Goal: Transaction & Acquisition: Purchase product/service

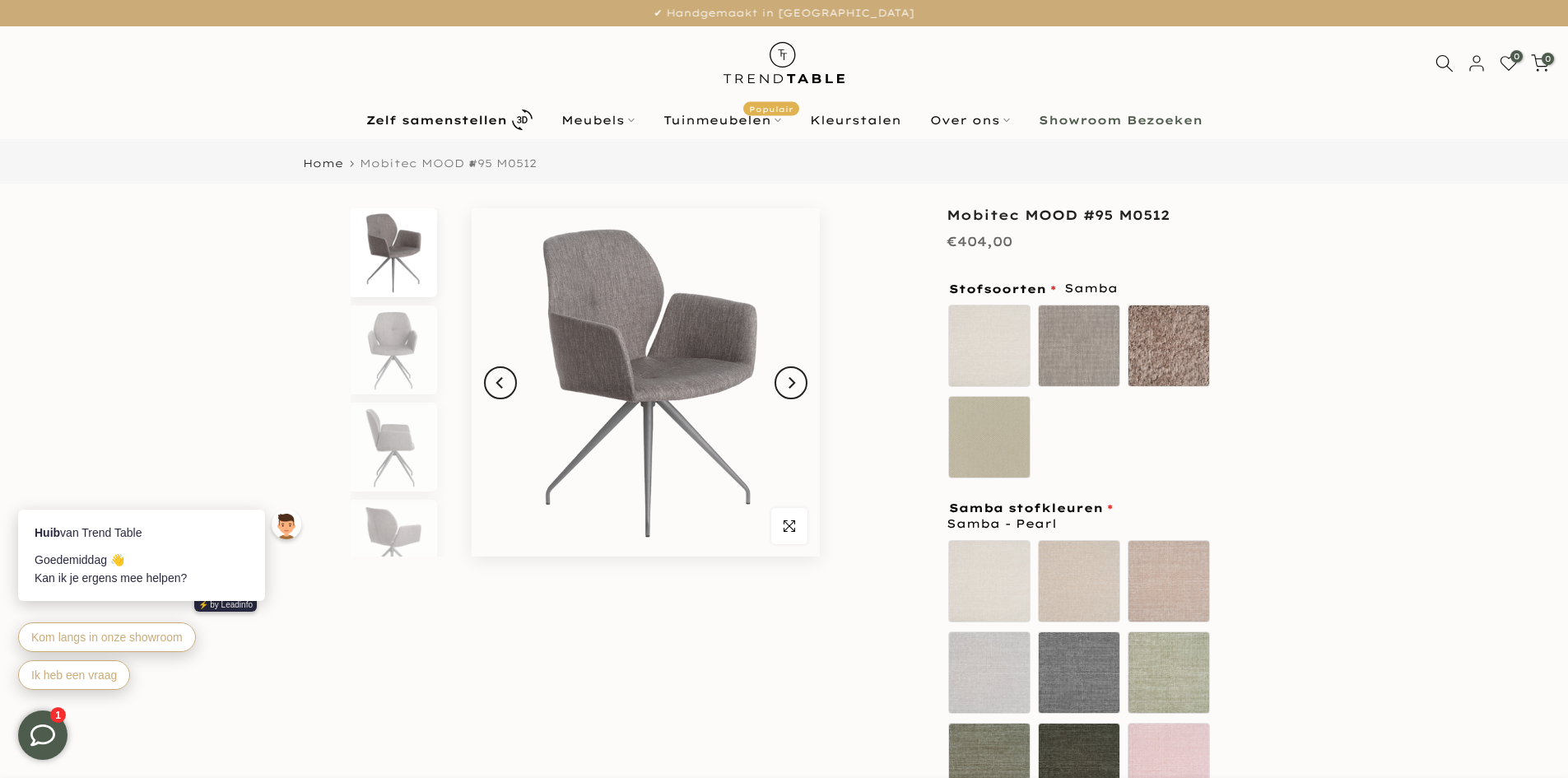
type input "****"
drag, startPoint x: 1111, startPoint y: 215, endPoint x: 1199, endPoint y: 209, distance: 88.2
click at [1199, 209] on h1 "Mobitec MOOD #95 M0512" at bounding box center [1083, 215] width 272 height 14
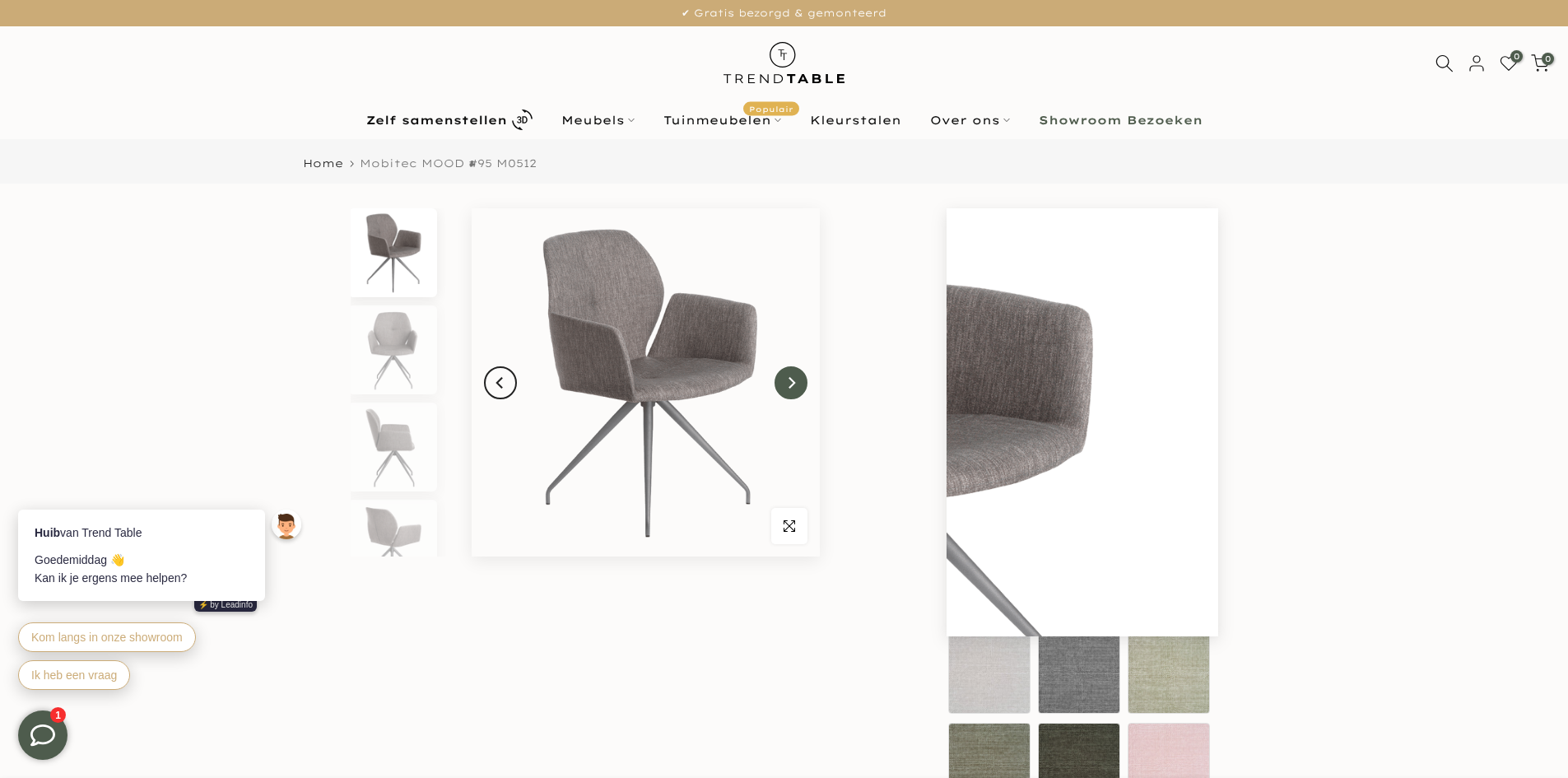
click at [796, 385] on icon "Next" at bounding box center [791, 383] width 12 height 14
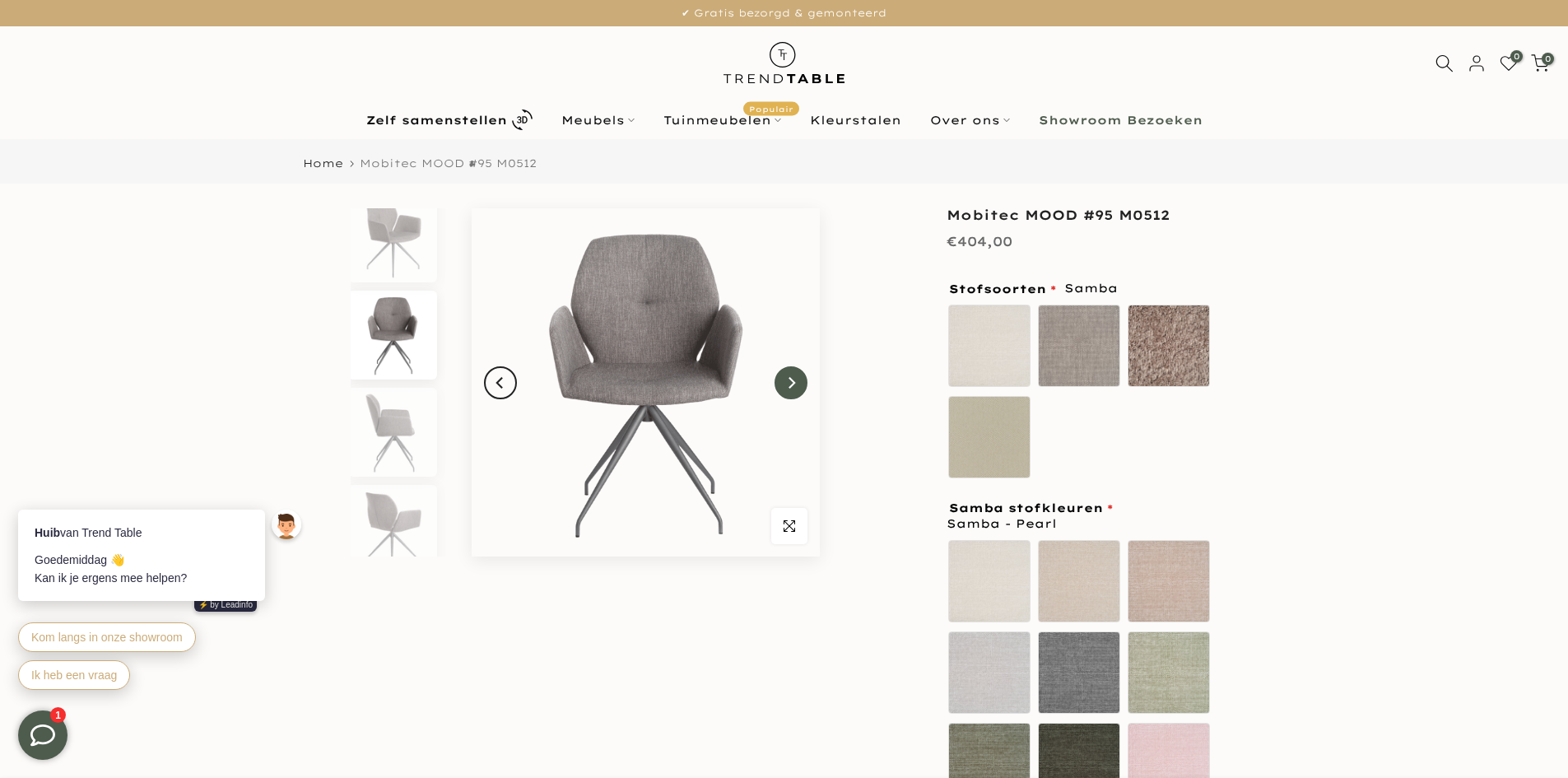
click at [795, 385] on icon "Next" at bounding box center [791, 383] width 12 height 14
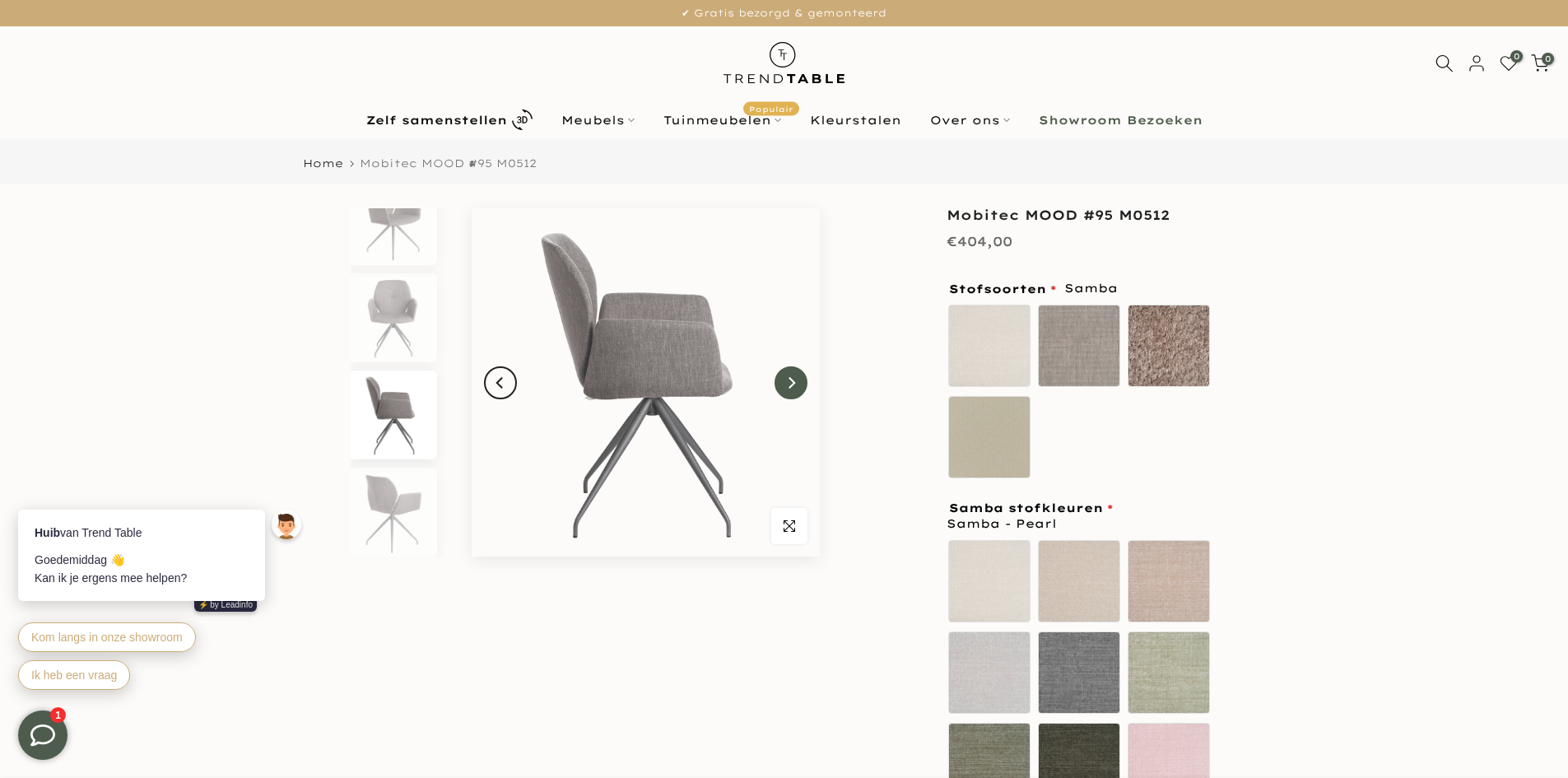
click at [795, 385] on icon "Next" at bounding box center [791, 383] width 12 height 14
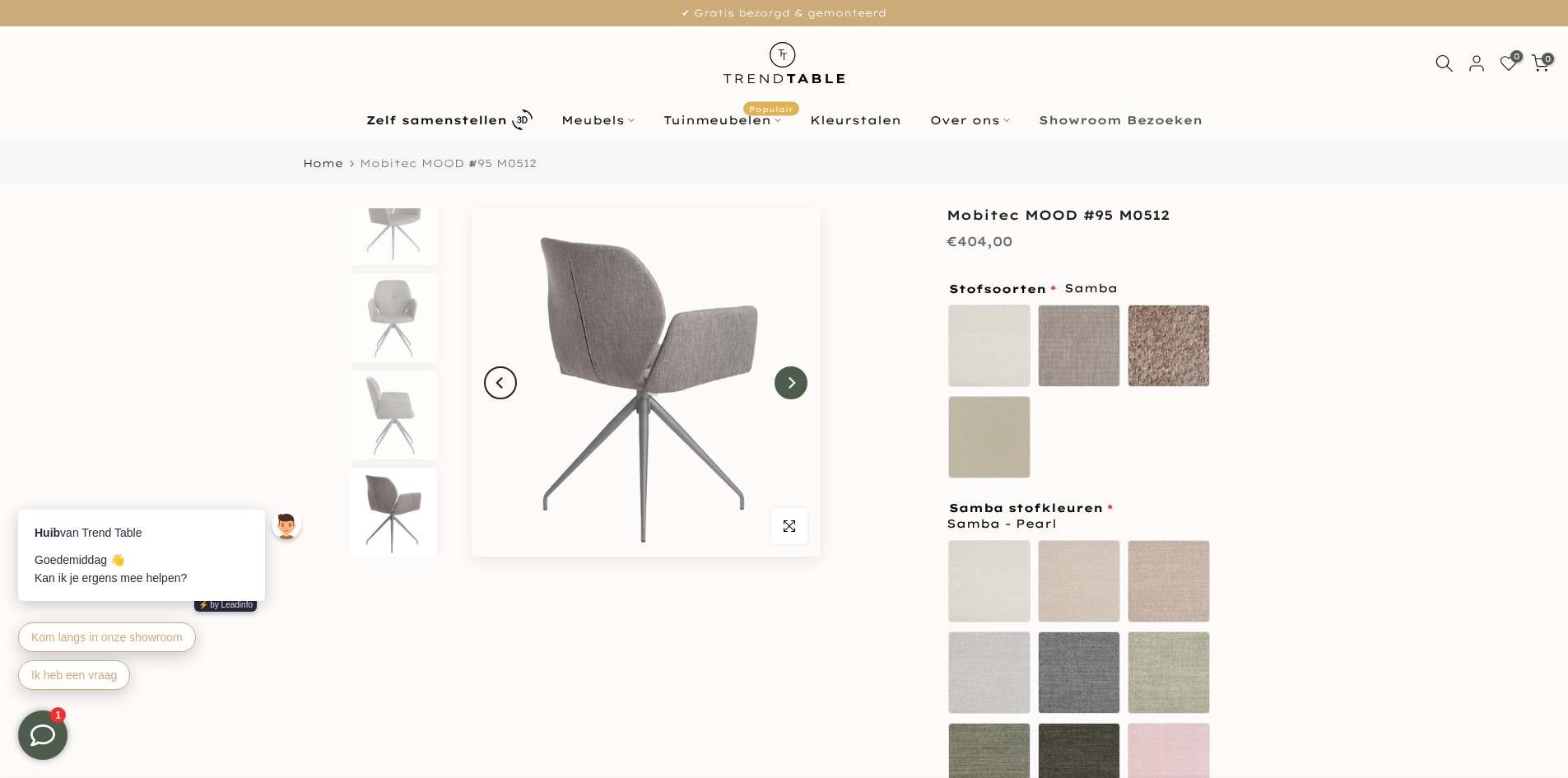
click at [795, 385] on icon "Next" at bounding box center [791, 383] width 12 height 14
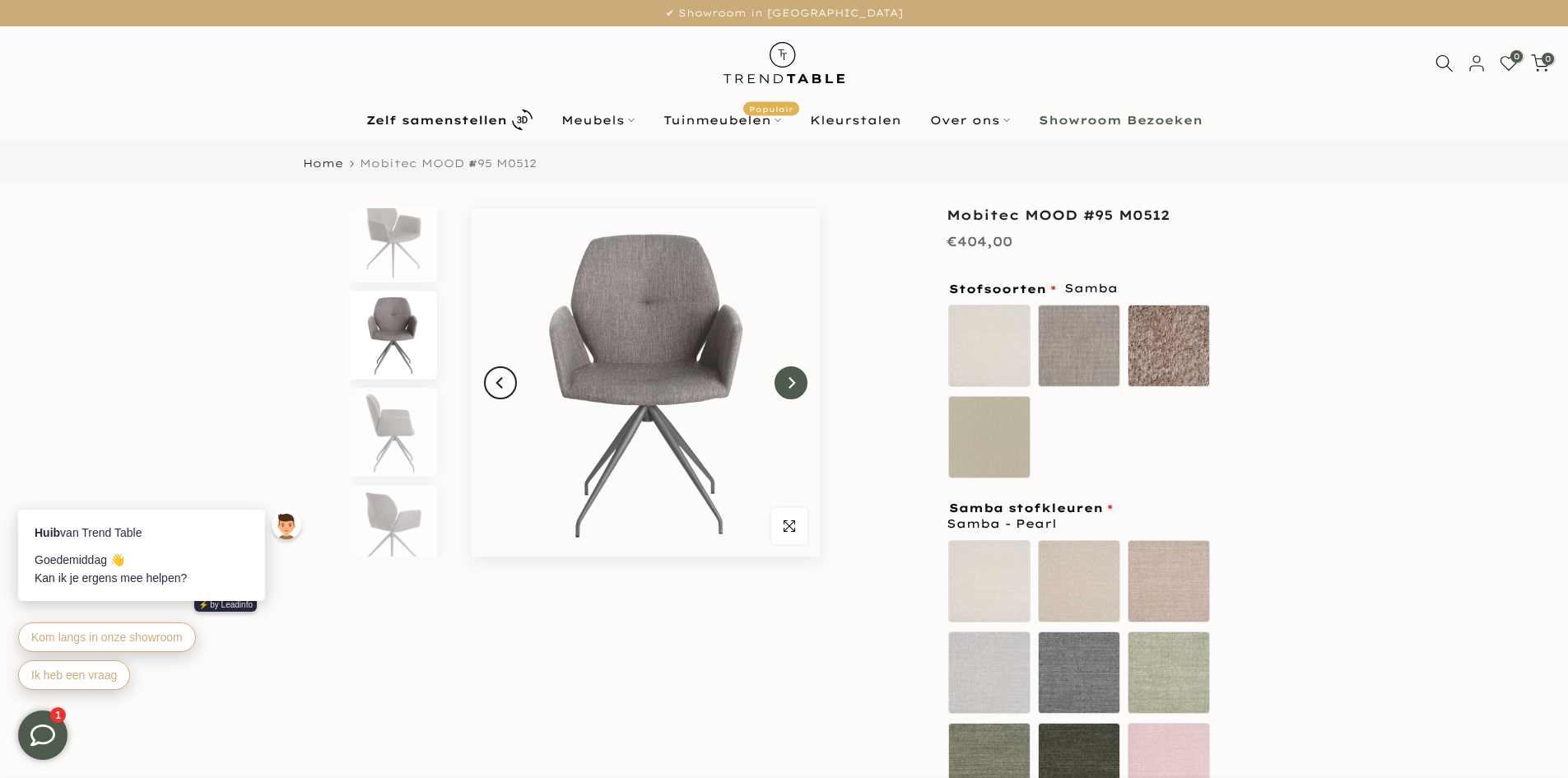
click at [795, 385] on icon "Next" at bounding box center [791, 383] width 12 height 14
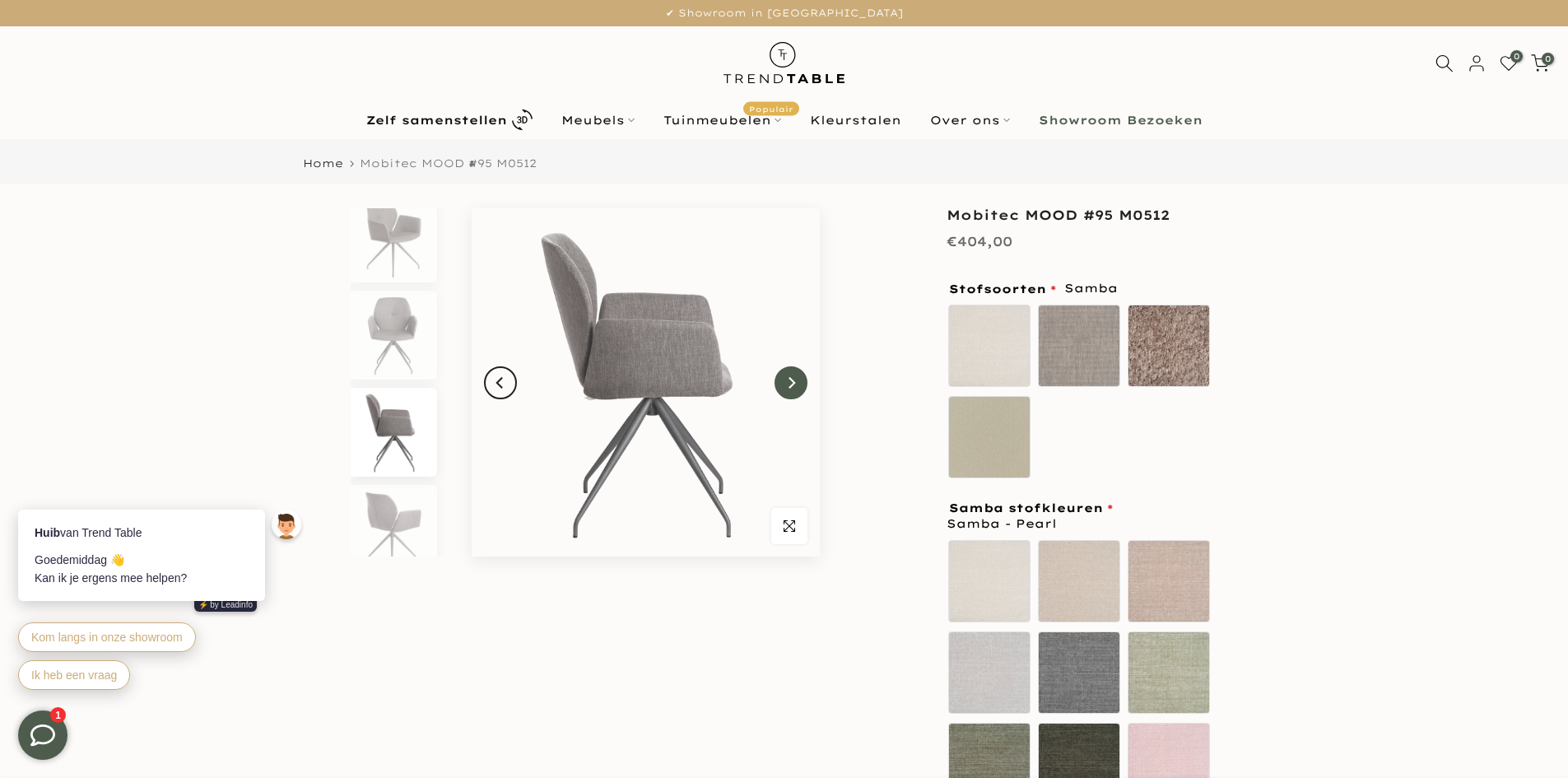
scroll to position [32, 0]
click at [795, 385] on icon "Next" at bounding box center [791, 383] width 12 height 14
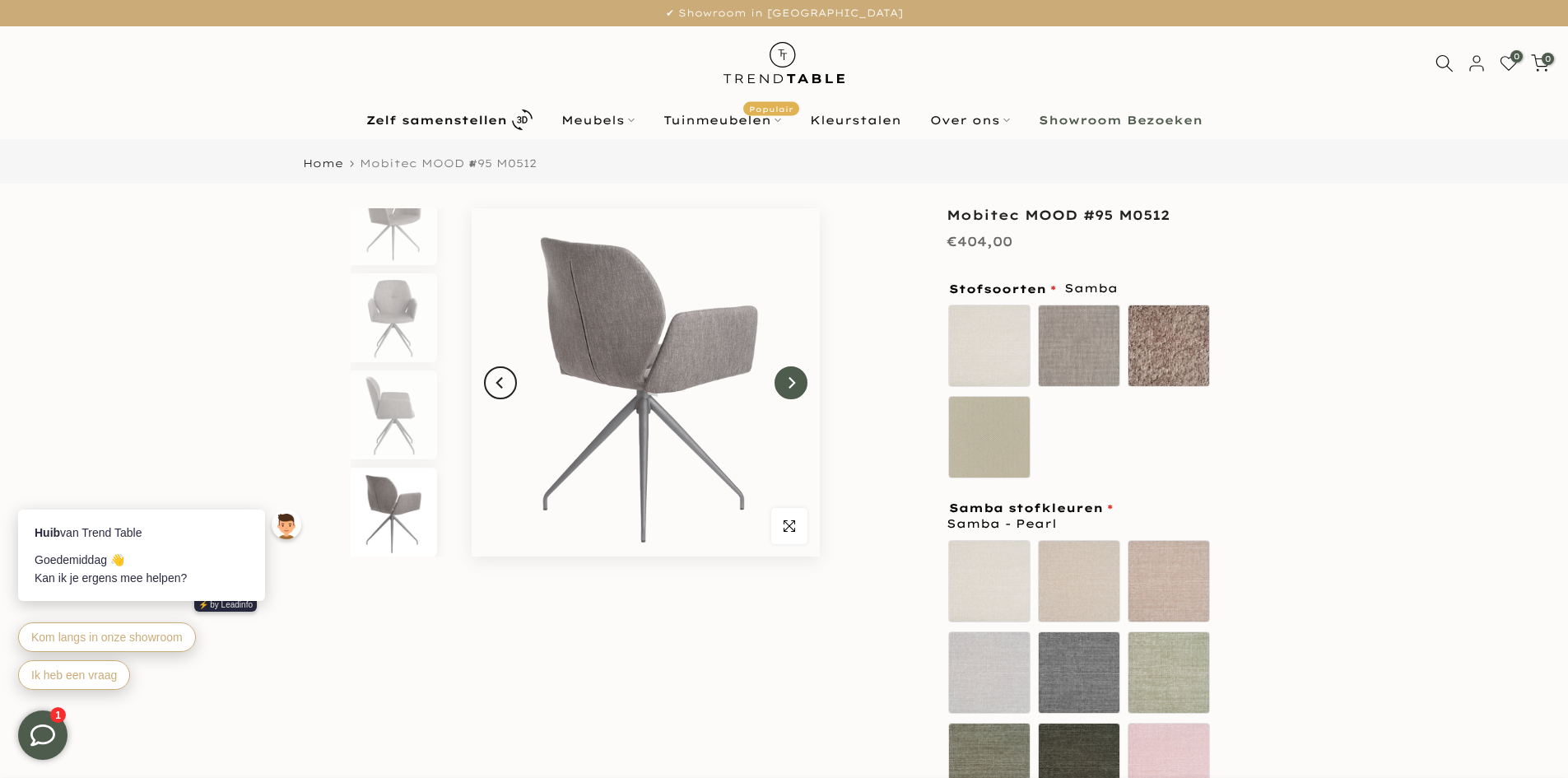
click at [795, 385] on icon "Next" at bounding box center [791, 383] width 12 height 14
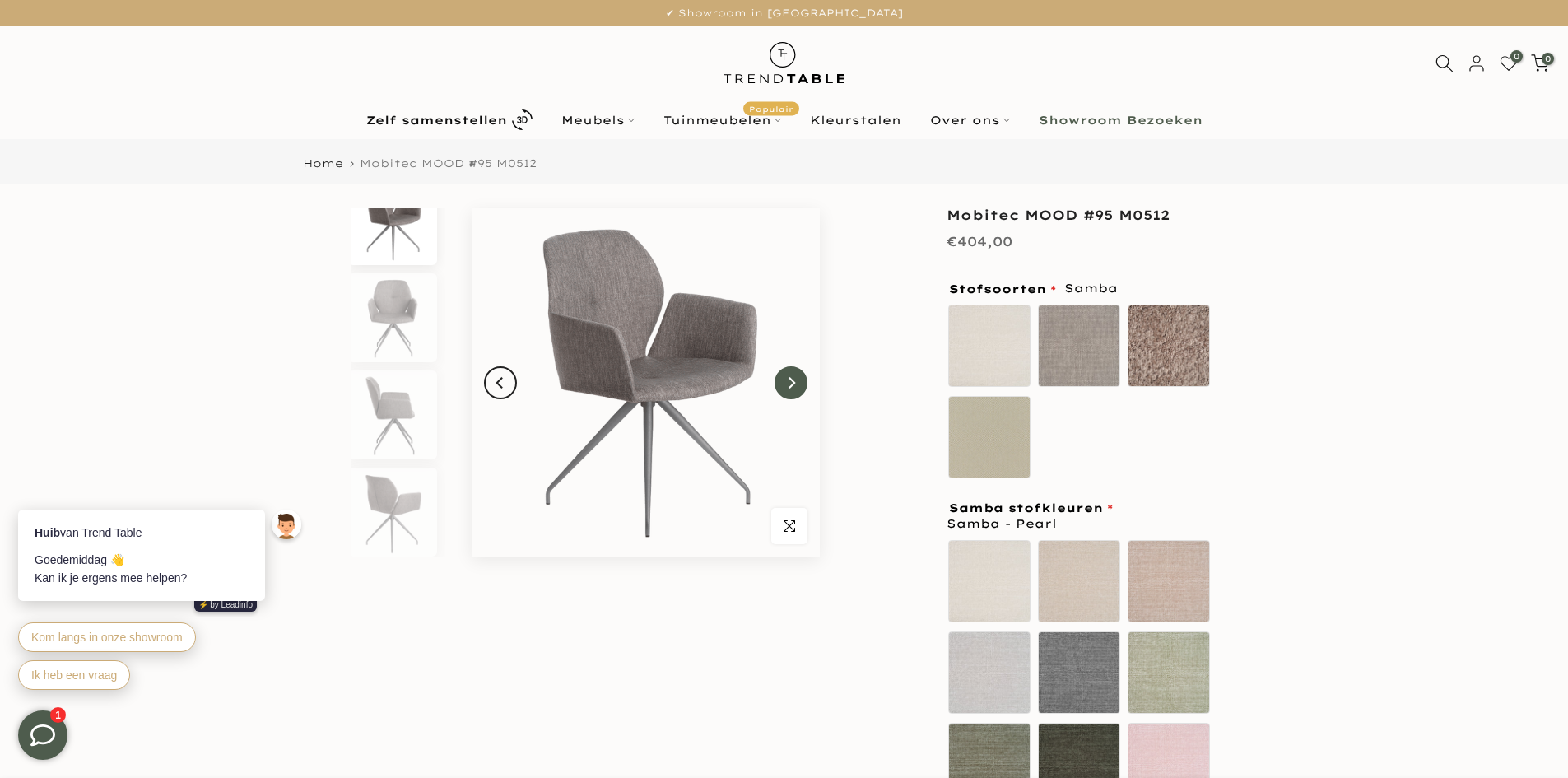
scroll to position [0, 0]
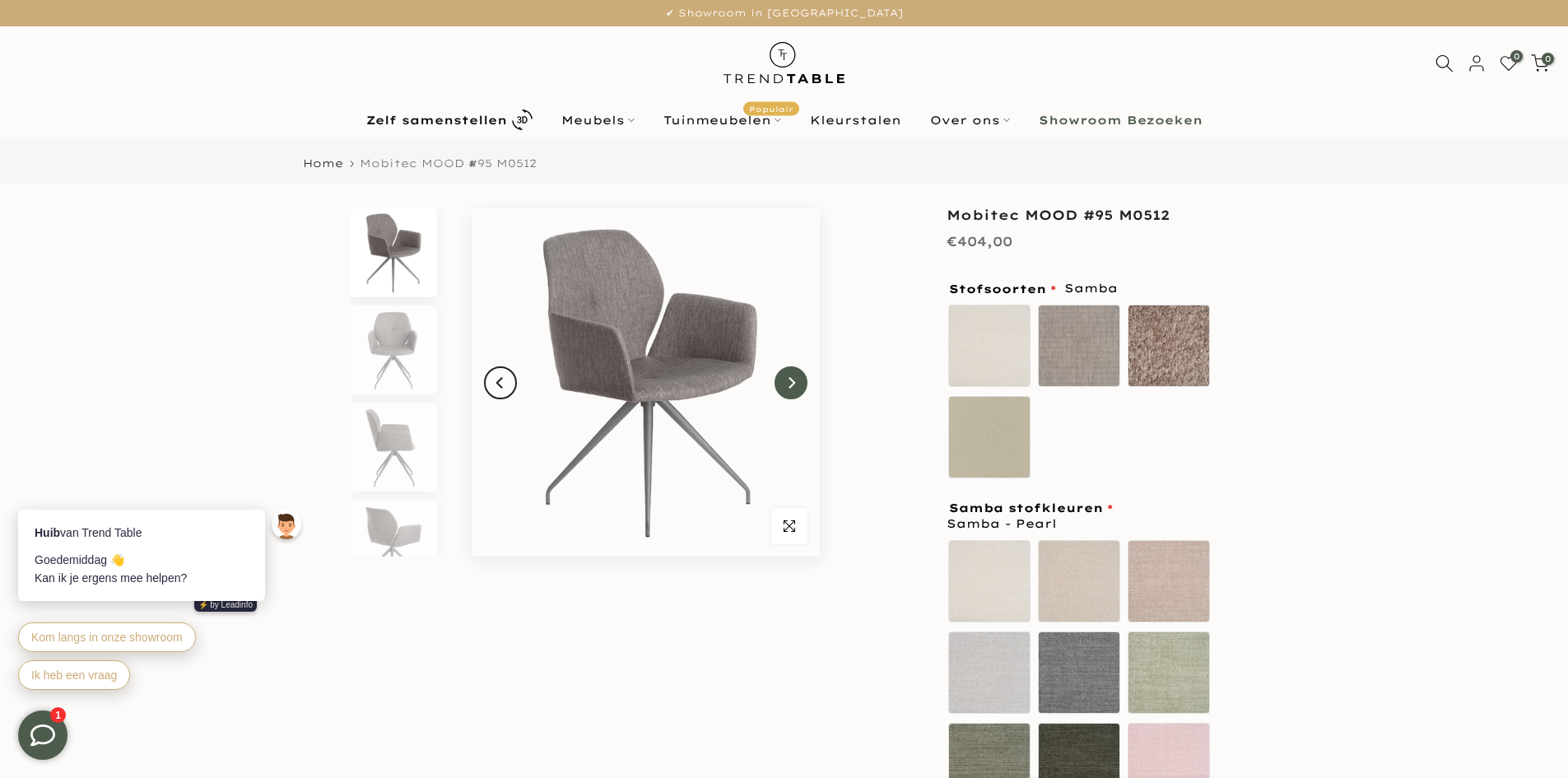
click at [795, 385] on icon "Next" at bounding box center [791, 383] width 12 height 14
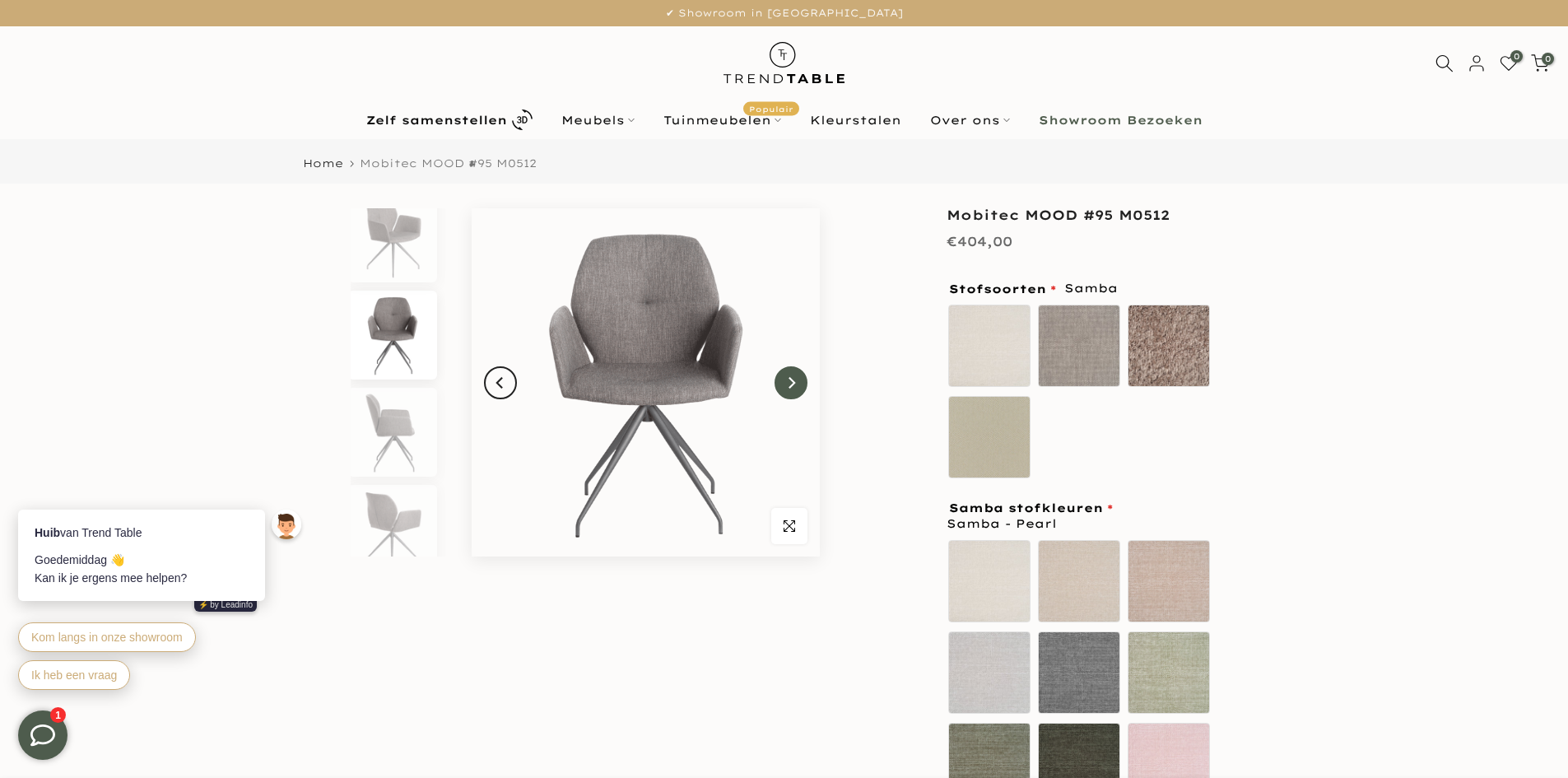
click at [795, 385] on icon "Next" at bounding box center [791, 383] width 12 height 14
